Goal: Information Seeking & Learning: Understand process/instructions

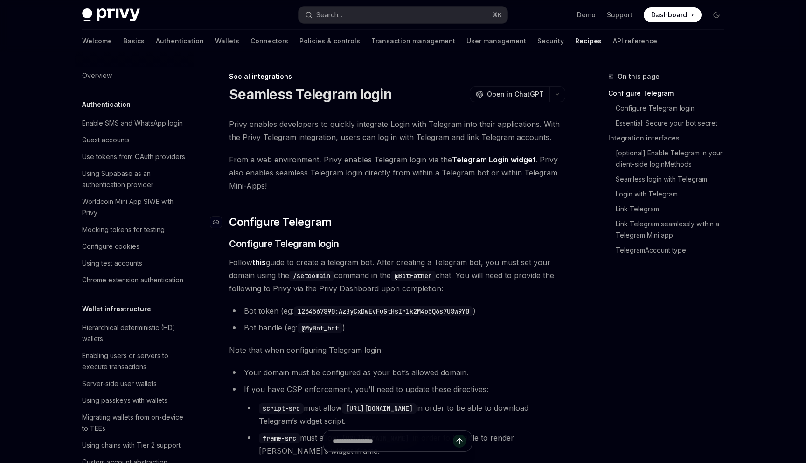
scroll to position [566, 0]
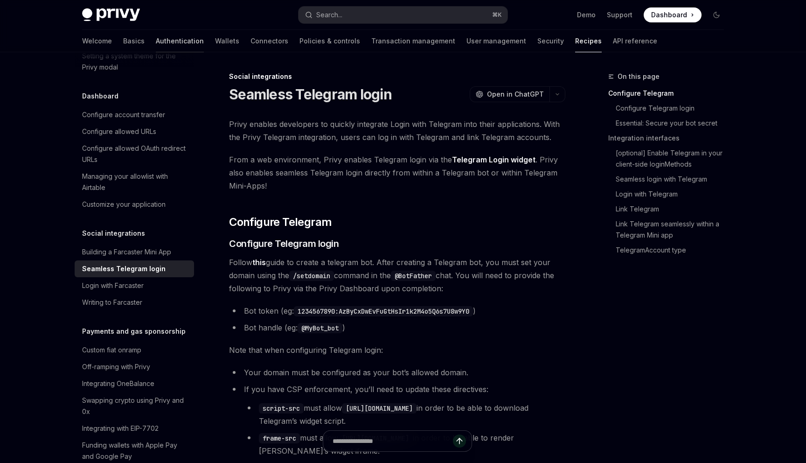
click at [156, 38] on link "Authentication" at bounding box center [180, 41] width 48 height 22
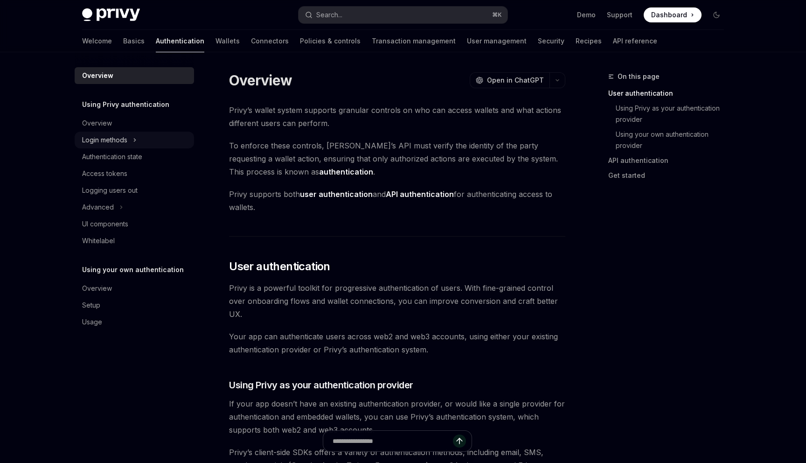
click at [123, 145] on div "Login methods" at bounding box center [104, 139] width 45 height 11
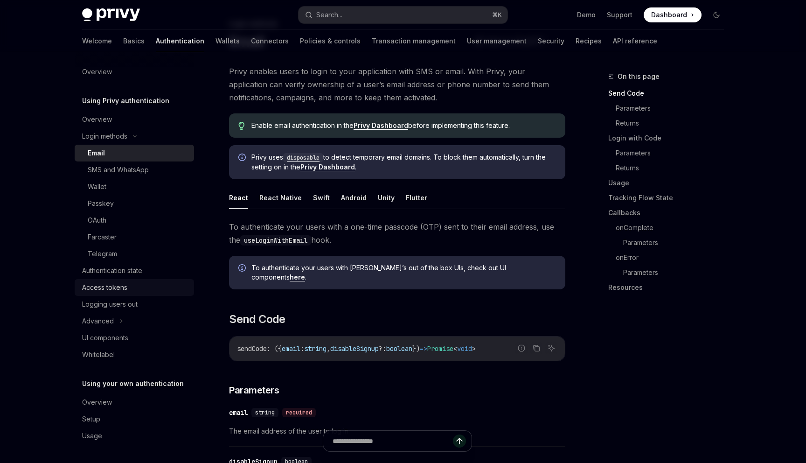
scroll to position [57, 0]
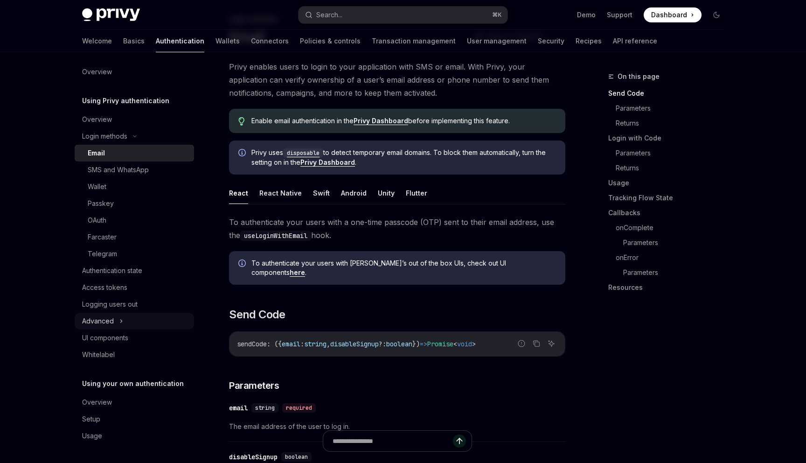
click at [140, 321] on div "Advanced" at bounding box center [134, 321] width 119 height 17
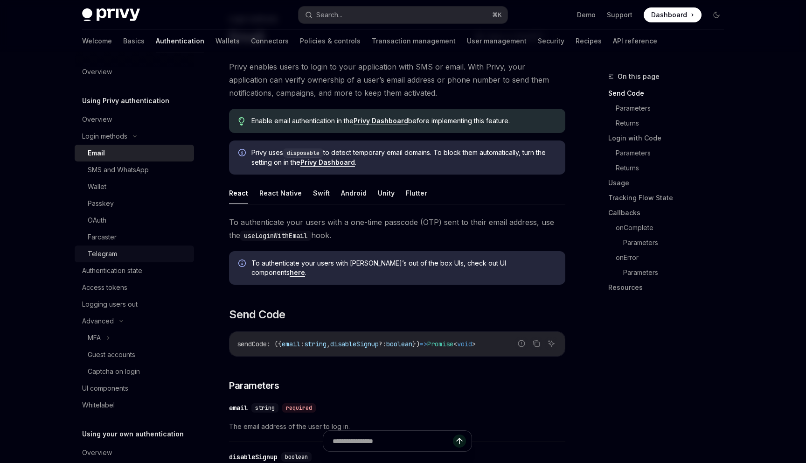
click at [120, 254] on div "Telegram" at bounding box center [138, 253] width 101 height 11
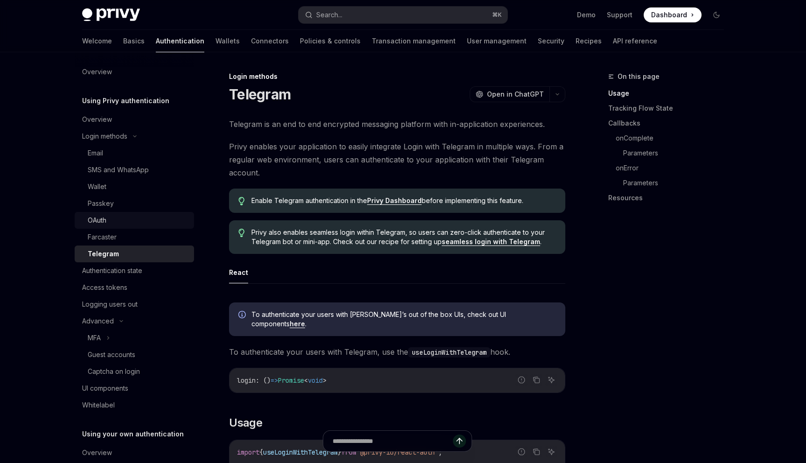
click at [107, 218] on div "OAuth" at bounding box center [138, 220] width 101 height 11
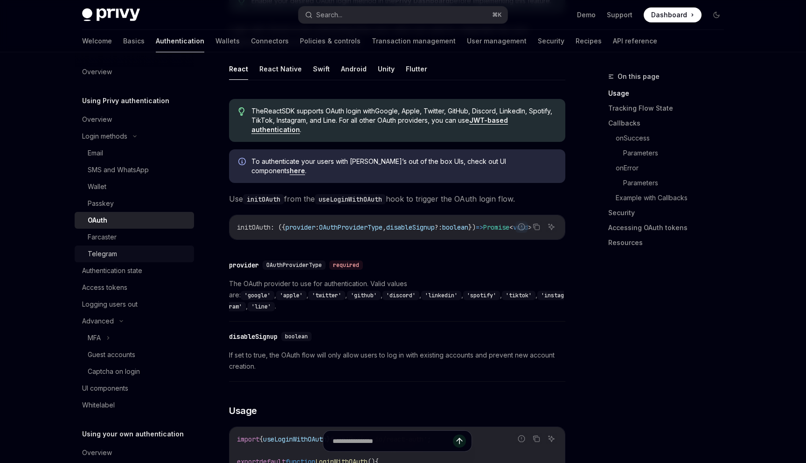
click at [109, 249] on div "Telegram" at bounding box center [102, 253] width 29 height 11
type textarea "*"
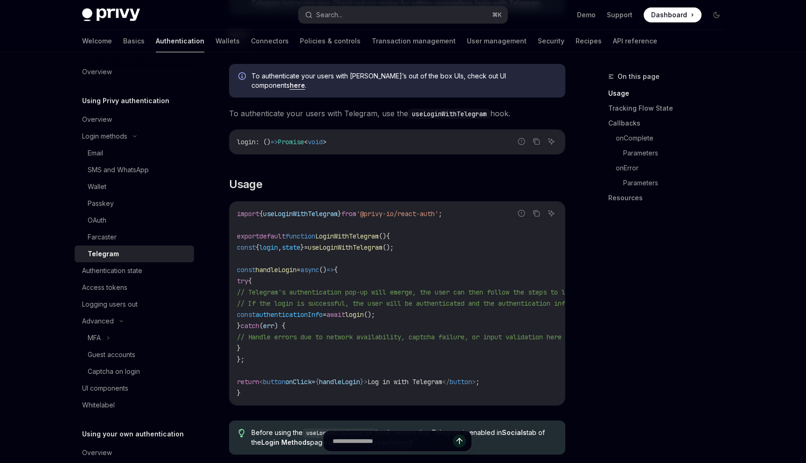
scroll to position [245, 0]
